Goal: Information Seeking & Learning: Find specific fact

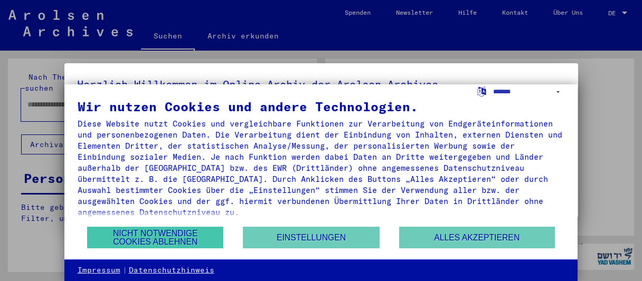
type input "**********"
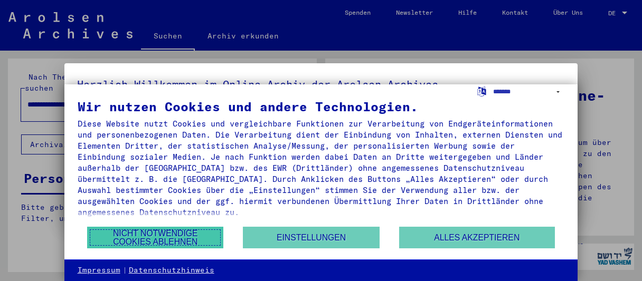
click at [186, 240] on button "Nicht notwendige Cookies ablehnen" at bounding box center [155, 238] width 136 height 22
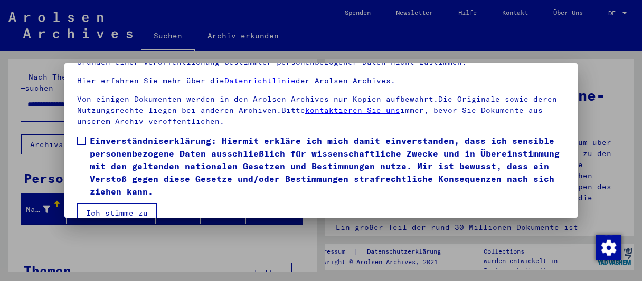
scroll to position [81, 0]
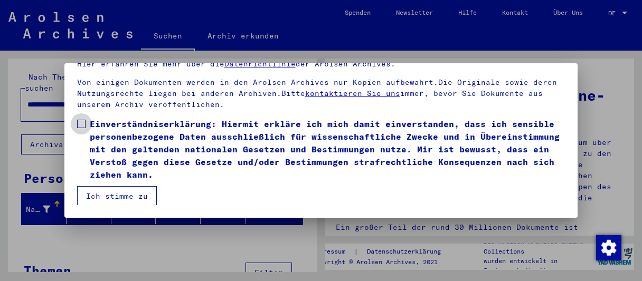
click at [80, 129] on label "Einverständniserklärung: Hiermit erkläre ich mich damit einverstanden, dass ich…" at bounding box center [321, 149] width 488 height 63
click at [81, 129] on label "Einverständniserklärung: Hiermit erkläre ich mich damit einverstanden, dass ich…" at bounding box center [321, 149] width 488 height 63
click at [112, 174] on span "Einverständniserklärung: Hiermit erkläre ich mich damit einverstanden, dass ich…" at bounding box center [328, 149] width 476 height 63
click at [108, 193] on button "Ich stimme zu" at bounding box center [117, 196] width 80 height 20
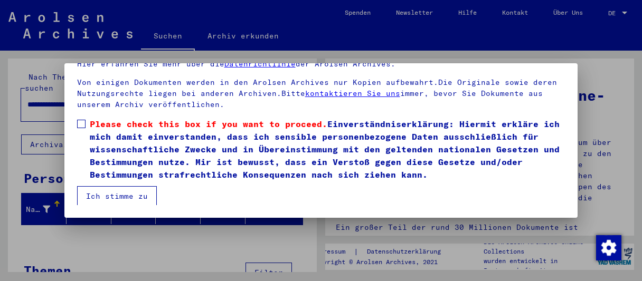
click at [78, 128] on span at bounding box center [81, 124] width 8 height 8
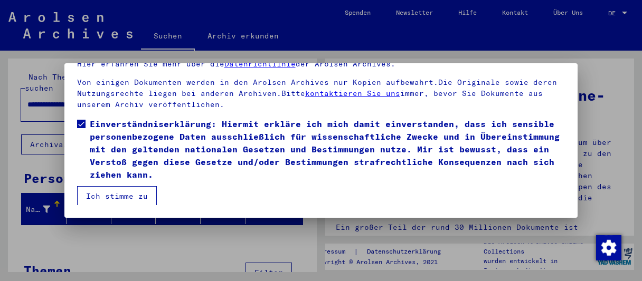
click at [116, 197] on button "Ich stimme zu" at bounding box center [117, 196] width 80 height 20
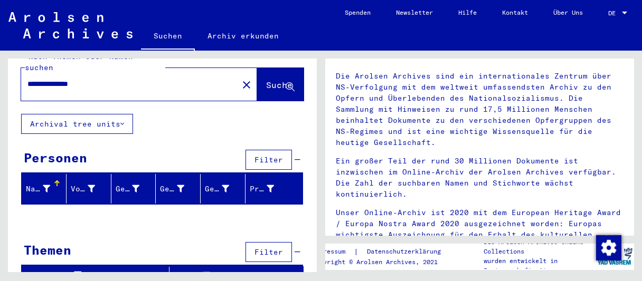
scroll to position [0, 0]
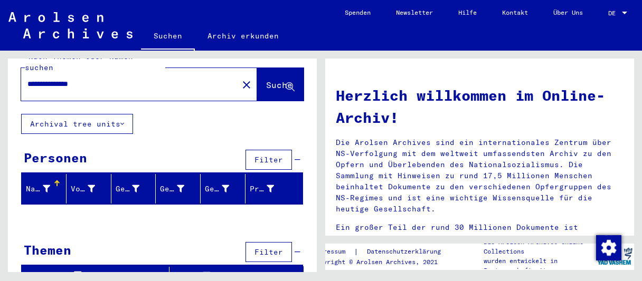
click at [272, 155] on span "Filter" at bounding box center [268, 160] width 29 height 10
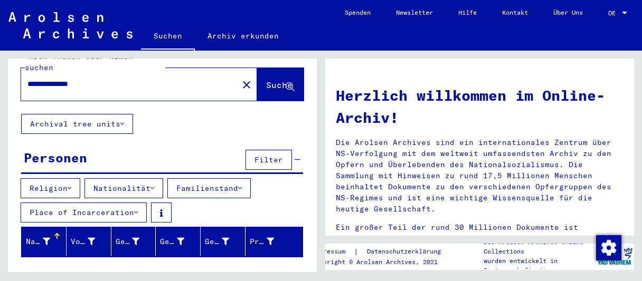
click at [217, 178] on button "Familienstand" at bounding box center [208, 188] width 83 height 20
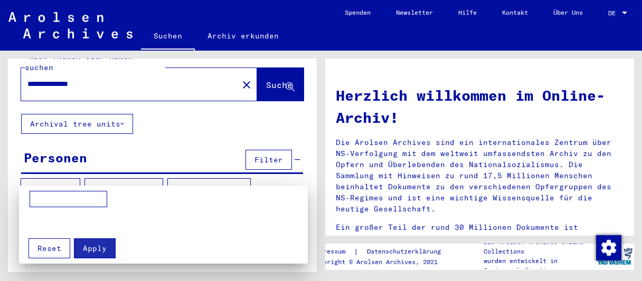
click at [217, 176] on div at bounding box center [321, 140] width 642 height 281
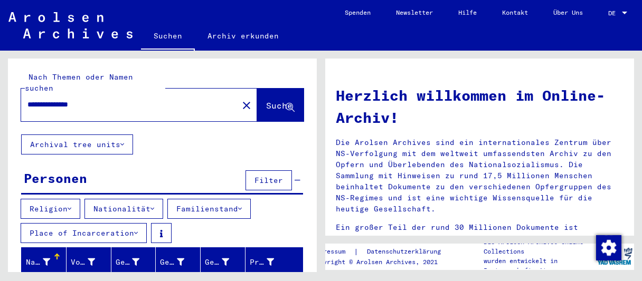
click at [267, 89] on button "Suche" at bounding box center [280, 105] width 46 height 33
click at [266, 100] on span "Suche" at bounding box center [279, 105] width 26 height 11
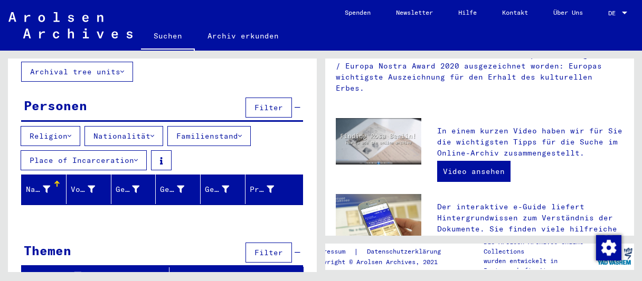
scroll to position [337, 0]
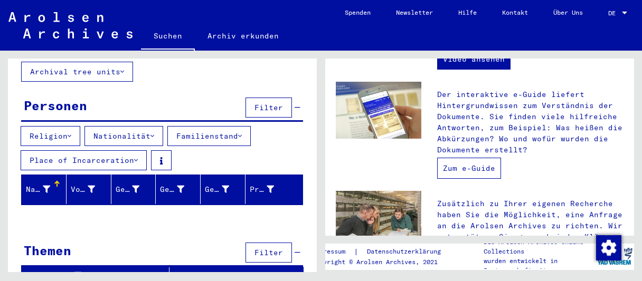
click at [466, 158] on link "Zum e-Guide" at bounding box center [469, 168] width 64 height 21
